Goal: Information Seeking & Learning: Learn about a topic

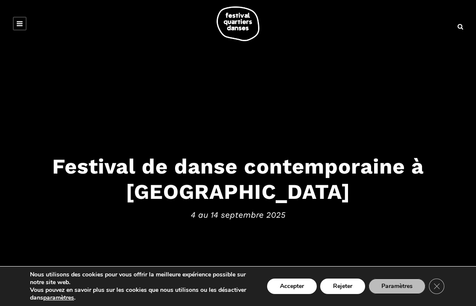
click at [354, 285] on button "Rejeter" at bounding box center [342, 285] width 45 height 15
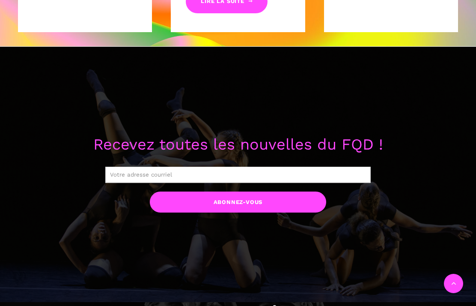
scroll to position [614, 0]
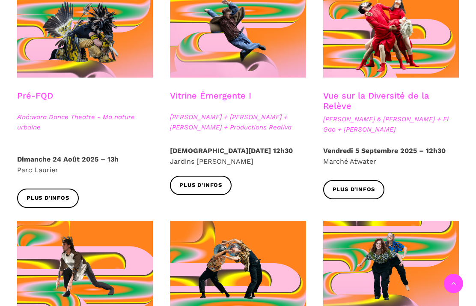
scroll to position [273, 0]
click at [211, 187] on span "Plus d'infos" at bounding box center [200, 185] width 43 height 9
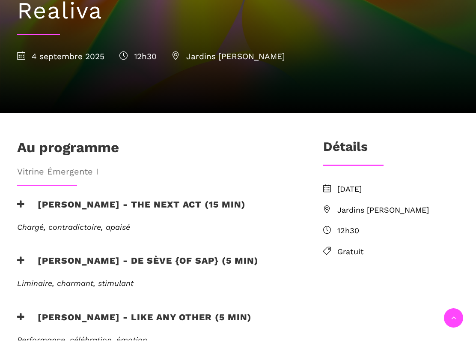
scroll to position [188, 0]
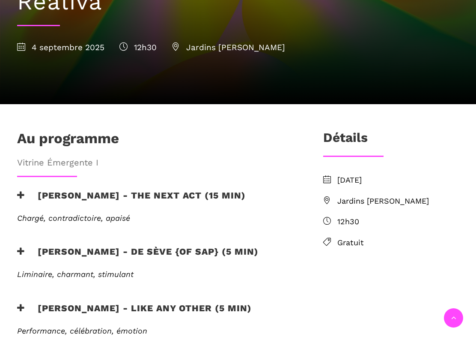
click at [211, 51] on span "Jardins Gamelin" at bounding box center [228, 56] width 113 height 10
click at [372, 203] on span "Jardins Gamelin" at bounding box center [398, 209] width 122 height 12
click at [345, 203] on span "Jardins Gamelin" at bounding box center [398, 209] width 122 height 12
click at [353, 203] on span "Jardins Gamelin" at bounding box center [398, 209] width 122 height 12
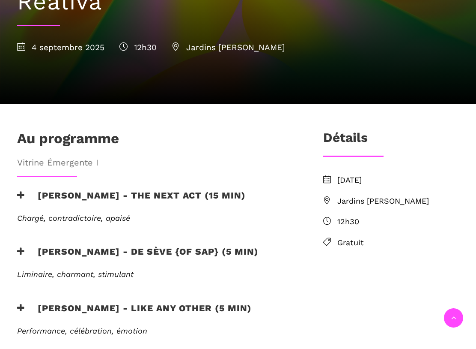
click at [360, 203] on span "Jardins Gamelin" at bounding box center [398, 209] width 122 height 12
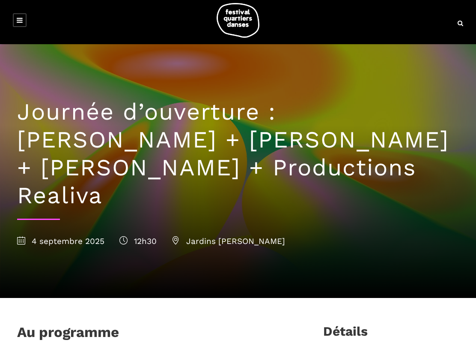
scroll to position [0, 0]
